Goal: Navigation & Orientation: Find specific page/section

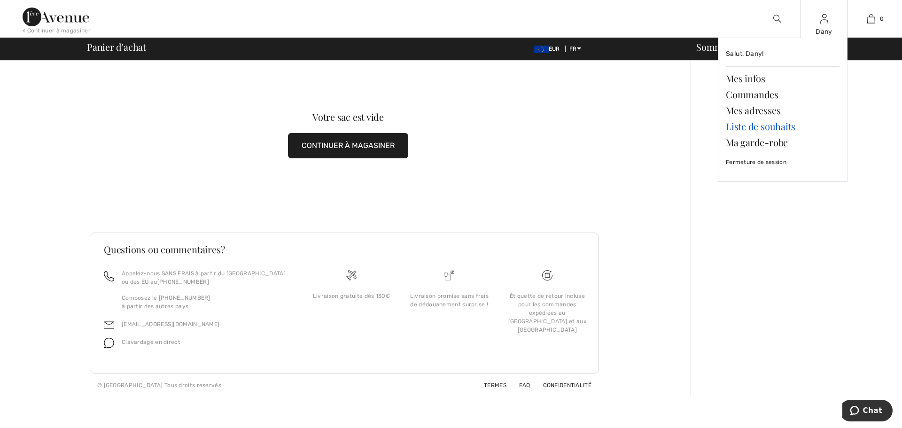
click at [767, 128] on link "Liste de souhaits" at bounding box center [783, 126] width 114 height 16
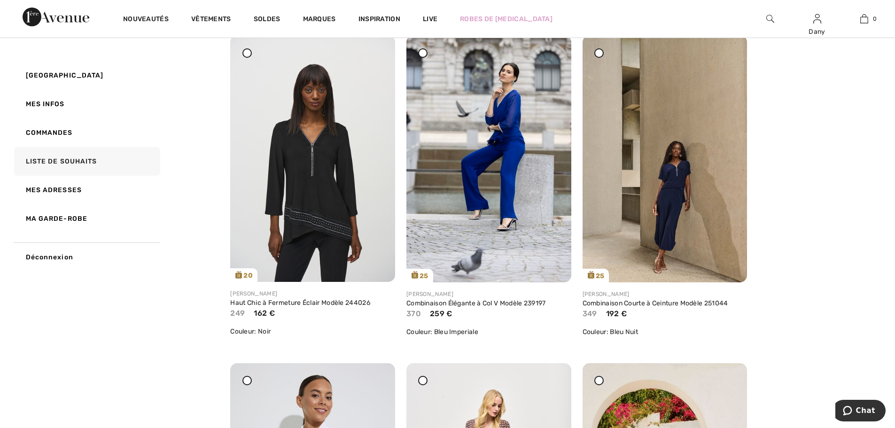
scroll to position [141, 0]
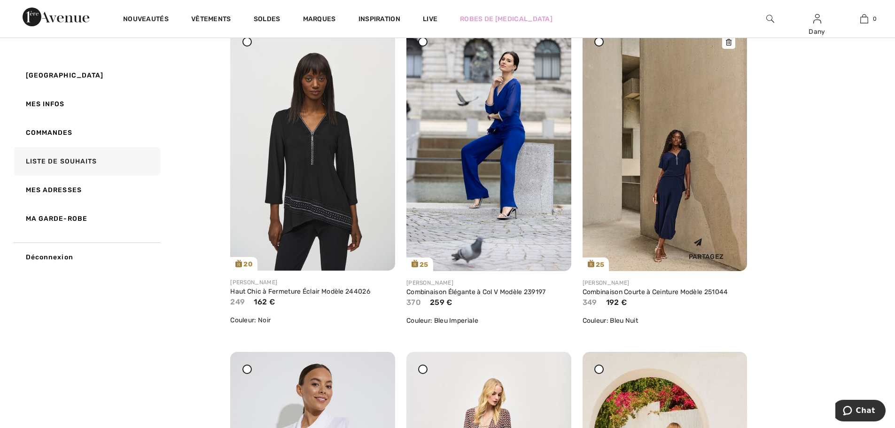
click at [661, 229] on img at bounding box center [665, 147] width 165 height 247
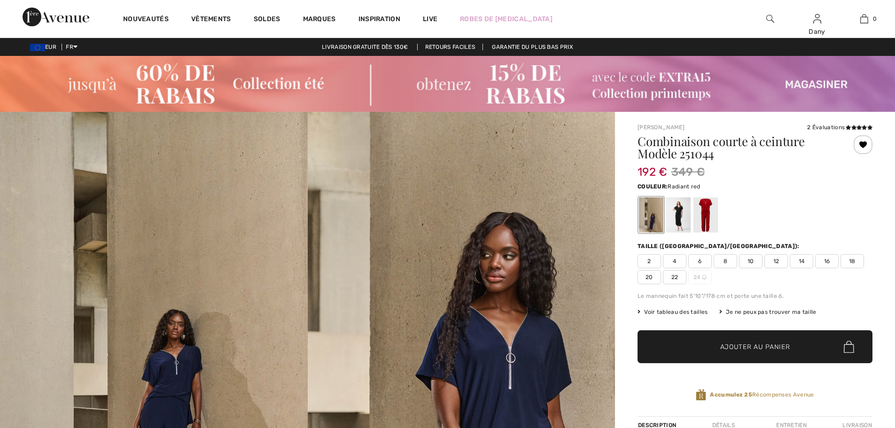
click at [708, 209] on div at bounding box center [706, 214] width 24 height 35
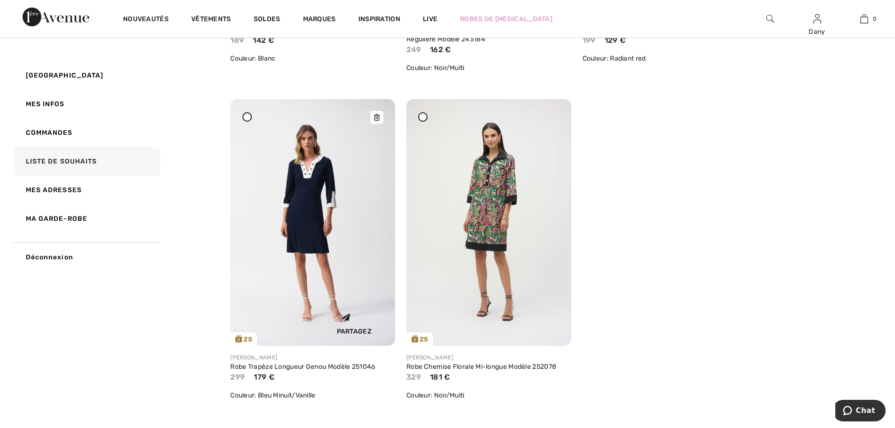
scroll to position [799, 0]
